Goal: Navigation & Orientation: Find specific page/section

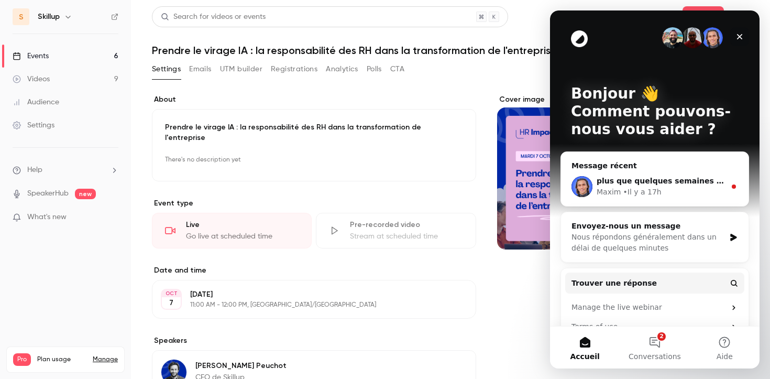
click at [742, 38] on icon "Fermer" at bounding box center [739, 36] width 8 height 8
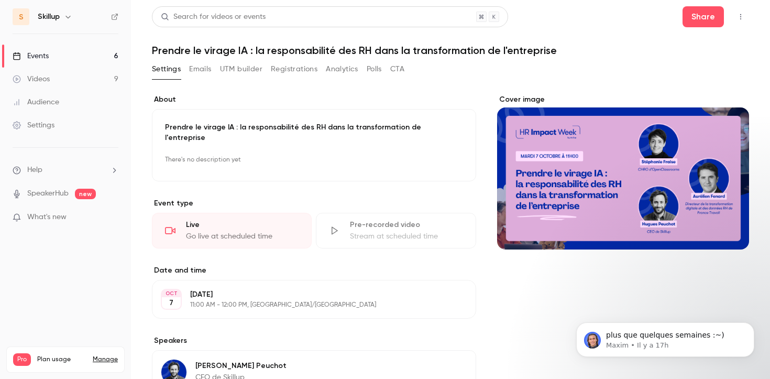
click at [70, 58] on link "Events 6" at bounding box center [65, 56] width 131 height 23
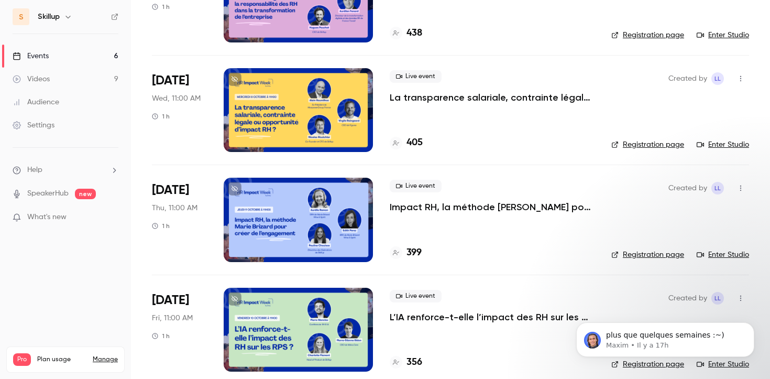
scroll to position [362, 0]
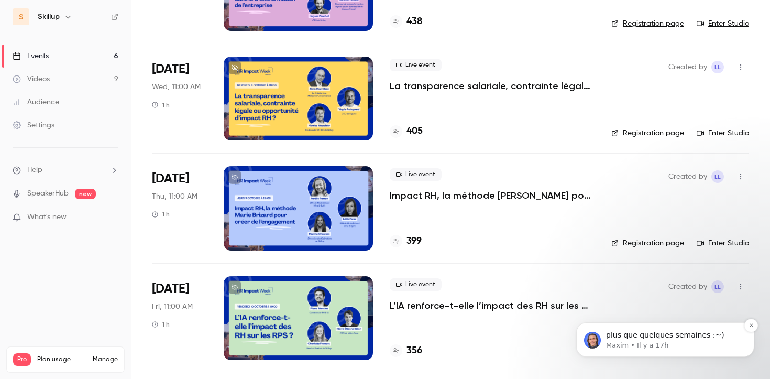
click at [671, 336] on span "plus que quelques semaines :~)" at bounding box center [665, 334] width 118 height 8
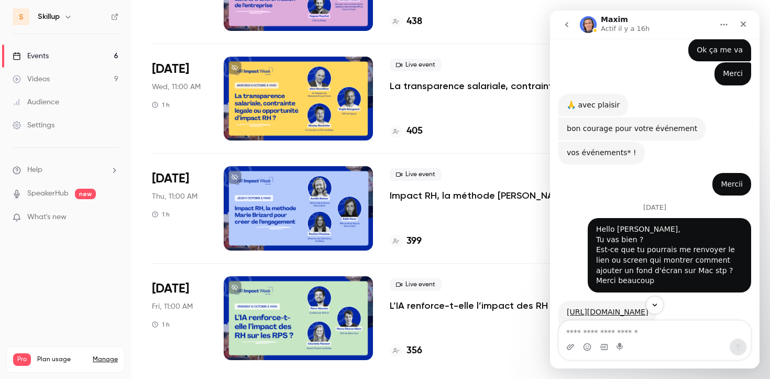
scroll to position [2621, 0]
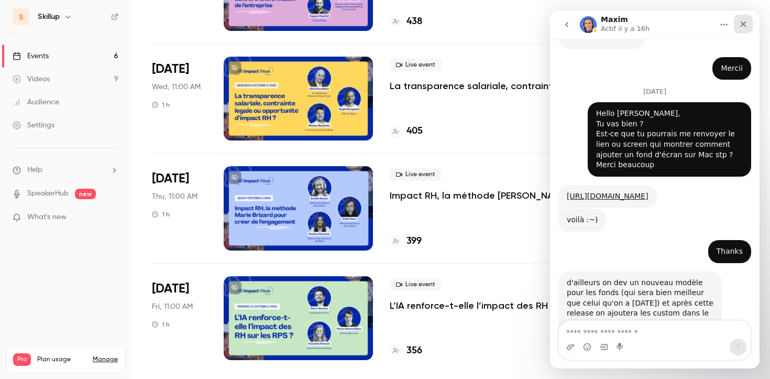
click at [744, 25] on icon "Fermer" at bounding box center [743, 24] width 6 height 6
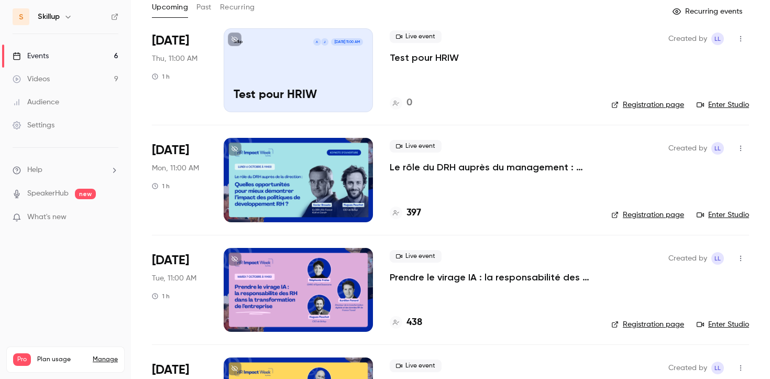
scroll to position [0, 0]
